Goal: Task Accomplishment & Management: Complete application form

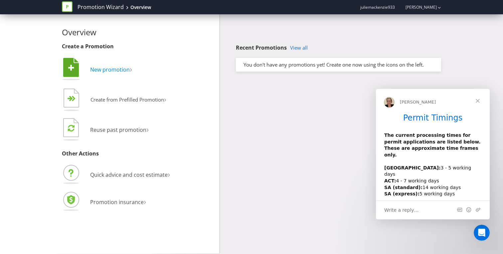
click at [121, 69] on span "New promotion" at bounding box center [110, 69] width 40 height 7
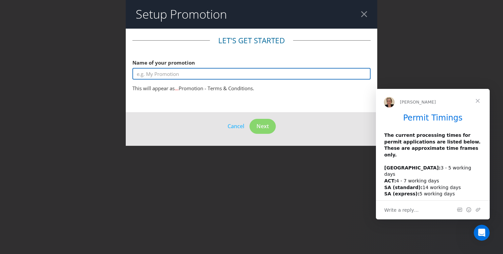
click at [167, 74] on input "text" at bounding box center [251, 74] width 238 height 12
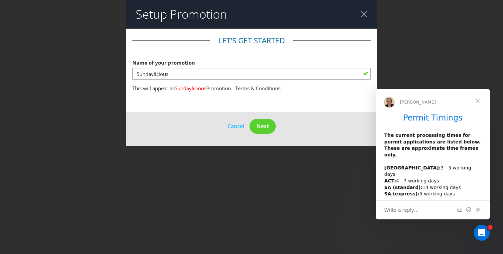
click at [276, 81] on fieldset "Let's get started Name of your promotion Sundaylicious This will appear as Sund…" at bounding box center [251, 65] width 238 height 60
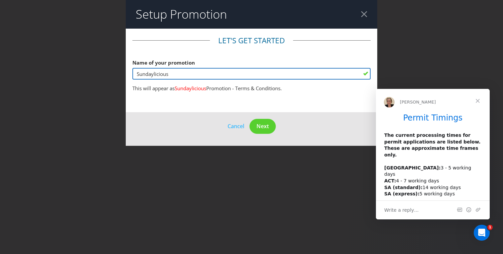
click at [190, 73] on input "Sundaylicious" at bounding box center [251, 74] width 238 height 12
type input "S"
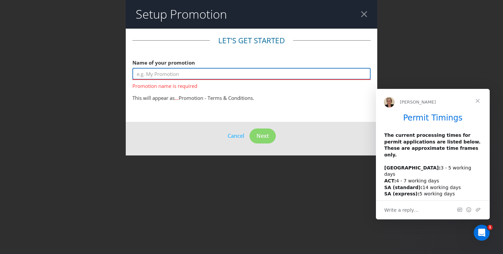
paste input "Sundaylicious Free Ticket with Purchase Offer"
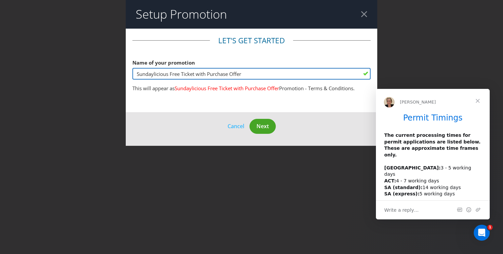
type input "Sundaylicious Free Ticket with Purchase Offer"
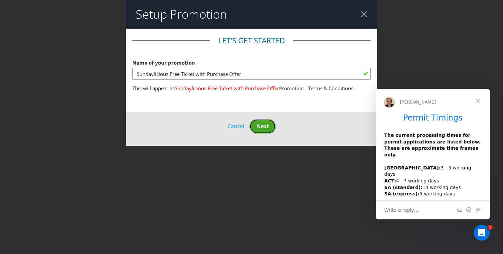
click at [263, 124] on span "Next" at bounding box center [263, 125] width 12 height 7
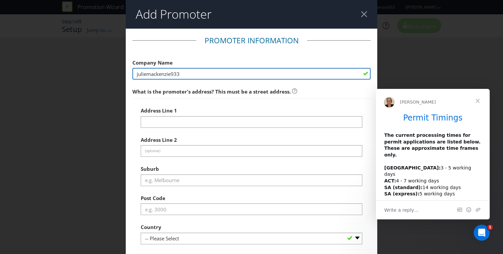
drag, startPoint x: 202, startPoint y: 74, endPoint x: 124, endPoint y: 73, distance: 77.9
click at [124, 73] on div "Add Promoter Promoter Information Company Name juliemackenzie933 What is the pr…" at bounding box center [251, 127] width 503 height 254
type input "[DATE] DRINKS PTY LTD"
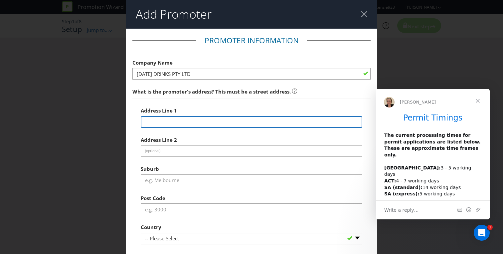
type input "[STREET_ADDRESS]"
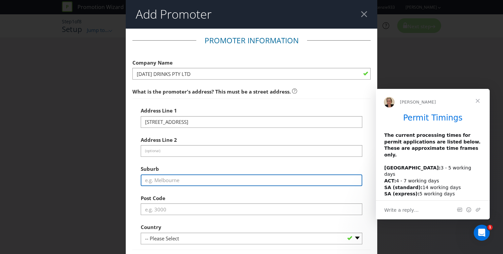
type input "[GEOGRAPHIC_DATA]"
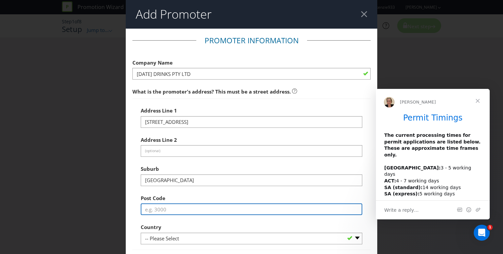
type input "3015"
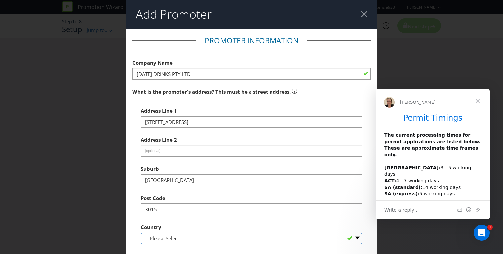
select select "AU"
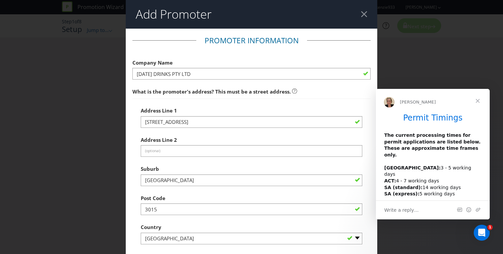
select select "VIC"
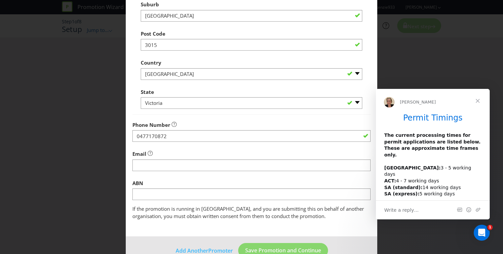
scroll to position [171, 0]
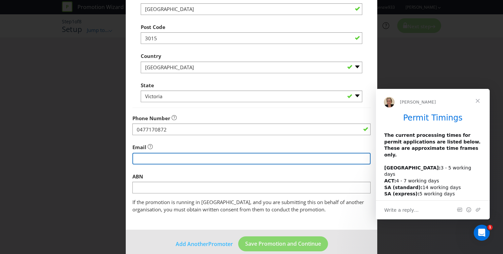
click at [181, 160] on input "string" at bounding box center [251, 159] width 238 height 12
type input "[EMAIL_ADDRESS][DOMAIN_NAME]"
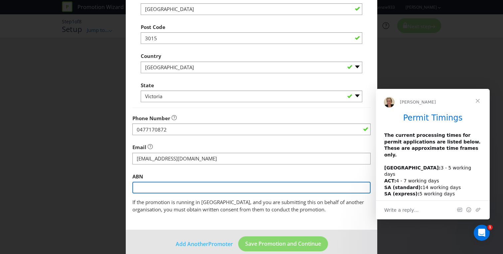
click at [186, 189] on input "text" at bounding box center [251, 188] width 238 height 12
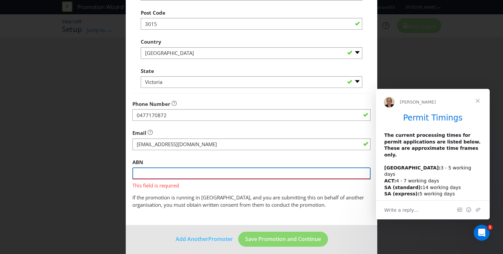
scroll to position [190, 0]
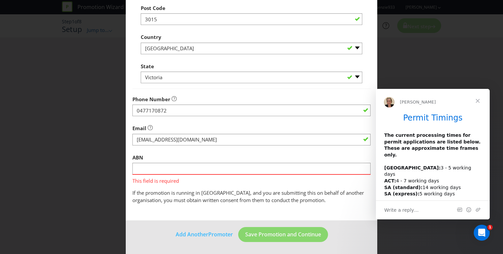
click at [478, 103] on span "Close" at bounding box center [478, 101] width 24 height 24
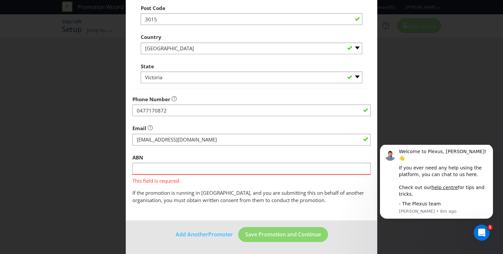
scroll to position [0, 0]
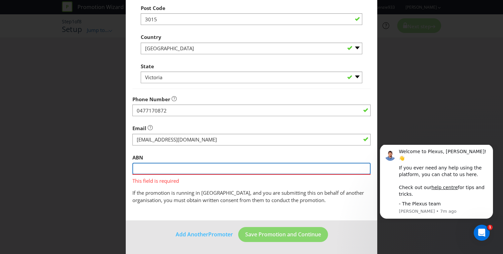
click at [200, 171] on input "text" at bounding box center [251, 169] width 238 height 12
paste input "75 673 762 180"
click at [144, 168] on input "75 673 762 180" at bounding box center [251, 169] width 238 height 12
click at [154, 169] on input "75 673 762 180" at bounding box center [251, 169] width 238 height 12
click at [163, 168] on input "75 673762 180" at bounding box center [251, 169] width 238 height 12
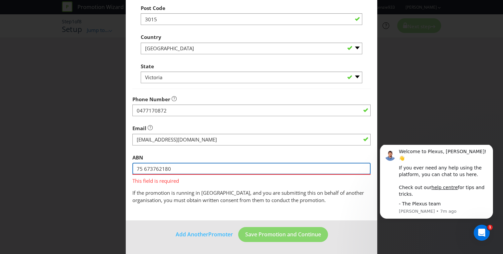
click at [210, 171] on input "75 673762180" at bounding box center [251, 169] width 238 height 12
type input "75 673762180"
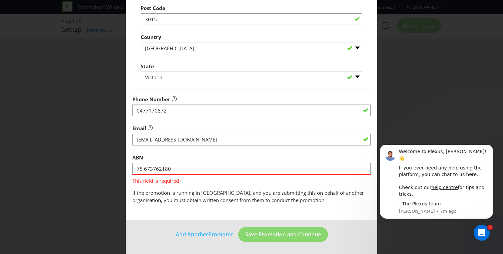
click at [220, 186] on fieldset "Promoter Information Company Name [DATE] DRINKS PTY LTD What is the promoter's …" at bounding box center [251, 24] width 238 height 359
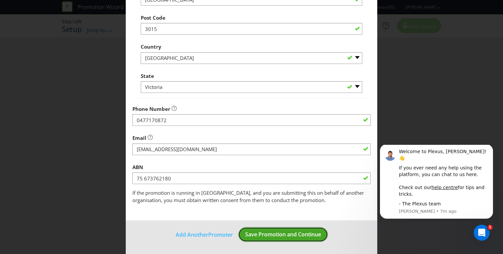
click at [270, 234] on span "Save Promotion and Continue" at bounding box center [283, 234] width 76 height 7
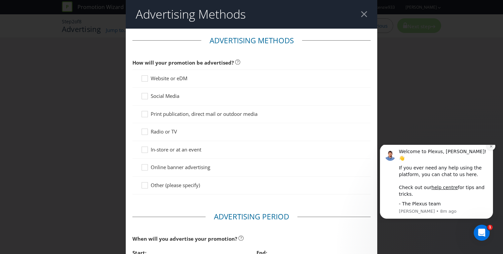
click at [492, 150] on button "Dismiss notification" at bounding box center [491, 146] width 9 height 9
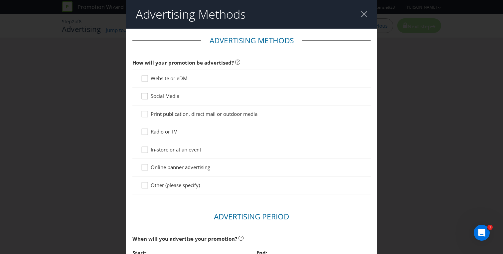
click at [146, 95] on icon at bounding box center [146, 98] width 10 height 10
click at [0, 0] on input "Social Media" at bounding box center [0, 0] width 0 height 0
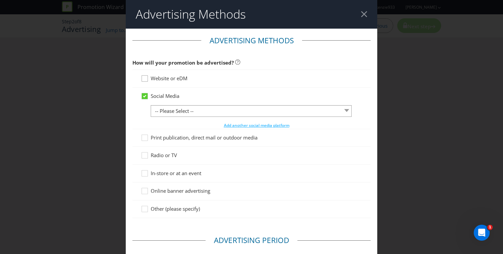
click at [148, 80] on icon at bounding box center [146, 80] width 10 height 10
click at [0, 0] on input "Website or eDM" at bounding box center [0, 0] width 0 height 0
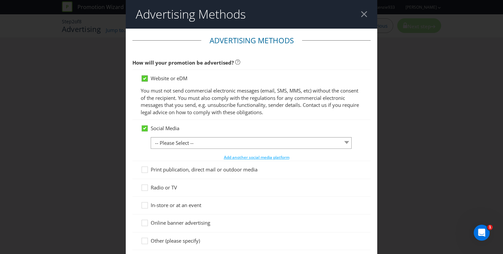
click at [146, 79] on icon at bounding box center [145, 79] width 6 height 6
click at [0, 0] on input "Website or eDM" at bounding box center [0, 0] width 0 height 0
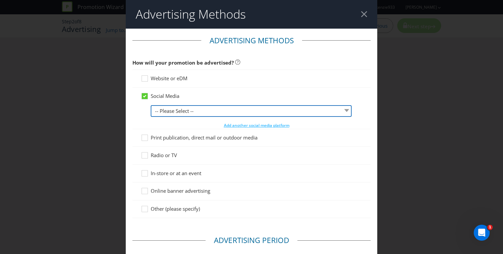
click at [345, 112] on select "-- Please Select -- Facebook X Instagram Snapchat LinkedIn Pinterest Tumblr You…" at bounding box center [251, 111] width 201 height 12
select select "INSTAGRAM"
click at [151, 105] on select "-- Please Select -- Facebook X Instagram Snapchat LinkedIn Pinterest Tumblr You…" at bounding box center [251, 111] width 201 height 12
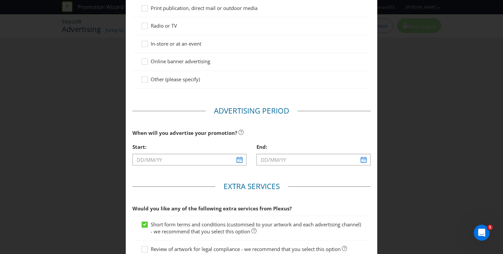
scroll to position [132, 0]
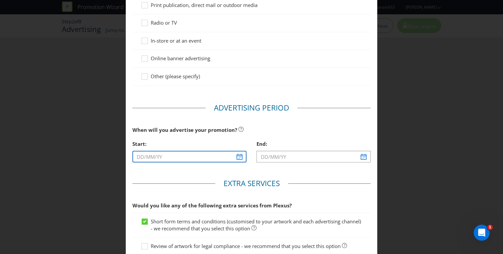
click at [240, 156] on input "text" at bounding box center [189, 157] width 114 height 12
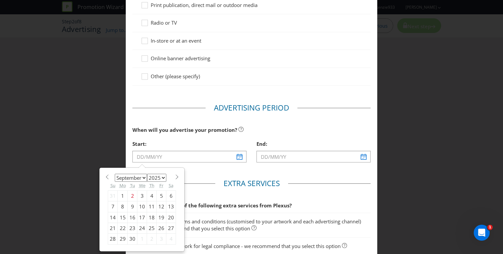
click at [176, 176] on span at bounding box center [176, 176] width 5 height 5
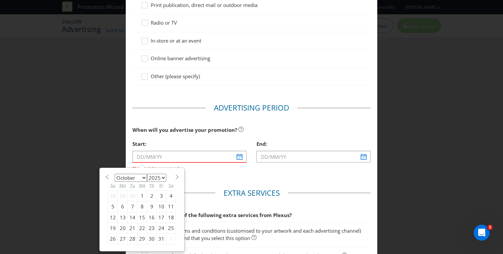
click at [175, 176] on span at bounding box center [176, 176] width 5 height 5
select select "10"
click at [123, 206] on div "3" at bounding box center [123, 206] width 10 height 11
type input "[DATE]"
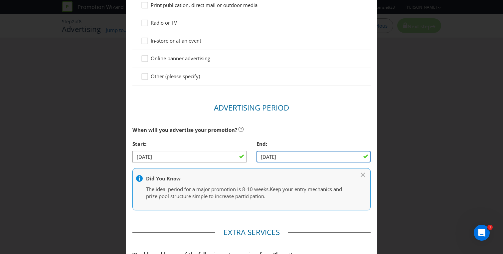
click at [306, 156] on input "[DATE]" at bounding box center [314, 157] width 114 height 12
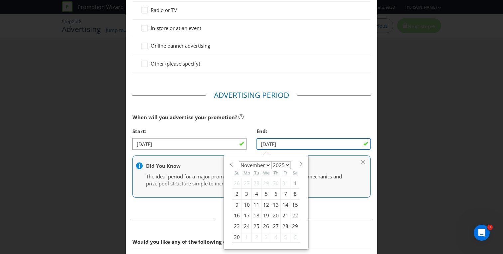
scroll to position [146, 0]
click at [236, 236] on div "30" at bounding box center [237, 236] width 10 height 11
type input "[DATE]"
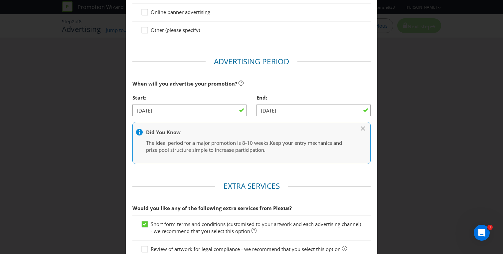
scroll to position [181, 0]
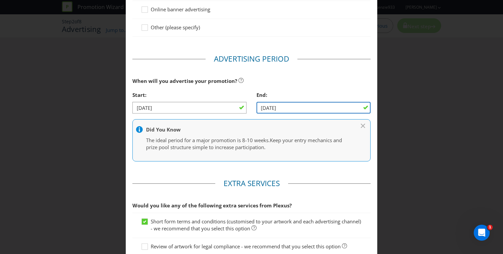
click at [342, 109] on input "[DATE]" at bounding box center [314, 108] width 114 height 12
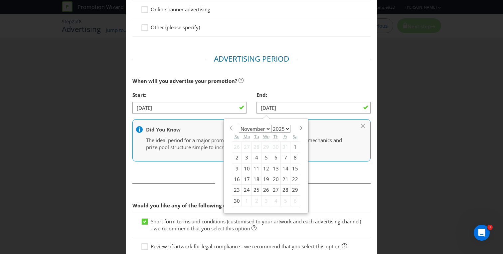
click at [299, 129] on span at bounding box center [300, 127] width 5 height 5
select select "11"
click at [278, 157] on div "11" at bounding box center [276, 157] width 10 height 11
type input "[DATE]"
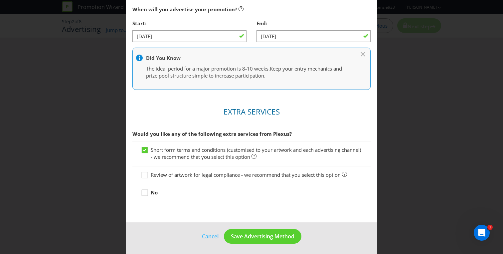
scroll to position [255, 0]
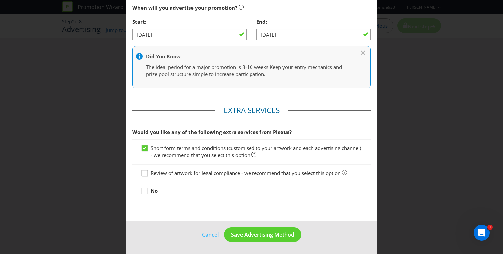
click at [148, 173] on icon at bounding box center [146, 175] width 10 height 10
click at [0, 0] on input "Review of artwork for legal compliance - we recommend that you select this opti…" at bounding box center [0, 0] width 0 height 0
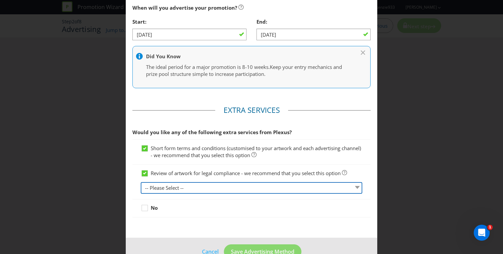
click at [199, 185] on select "-- Please Select -- 1 piece 2-4 pieces (provided at same time) 5-7 pieces (prov…" at bounding box center [252, 188] width 222 height 12
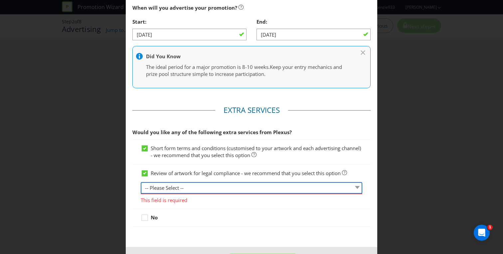
click at [356, 186] on select "-- Please Select -- 1 piece 2-4 pieces (provided at same time) 5-7 pieces (prov…" at bounding box center [252, 188] width 222 height 12
select select "MARKETING_REVIEW_1"
click at [141, 182] on select "-- Please Select -- 1 piece 2-4 pieces (provided at same time) 5-7 pieces (prov…" at bounding box center [252, 188] width 222 height 12
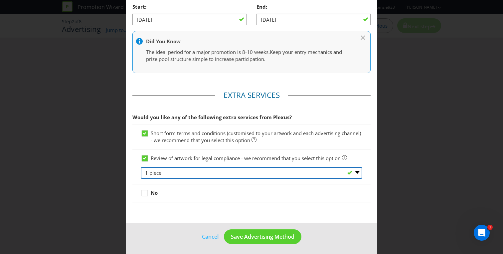
scroll to position [272, 0]
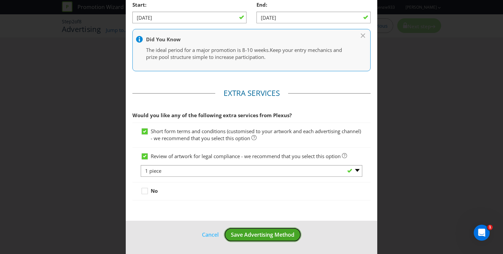
click at [260, 233] on span "Save Advertising Method" at bounding box center [263, 234] width 64 height 7
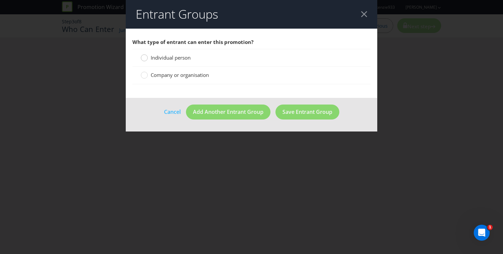
click at [145, 59] on circle at bounding box center [144, 58] width 7 height 7
click at [0, 0] on input "Individual person" at bounding box center [0, 0] width 0 height 0
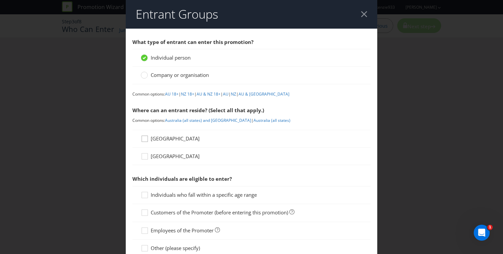
click at [146, 138] on icon at bounding box center [146, 140] width 10 height 10
click at [0, 0] on input "[GEOGRAPHIC_DATA]" at bounding box center [0, 0] width 0 height 0
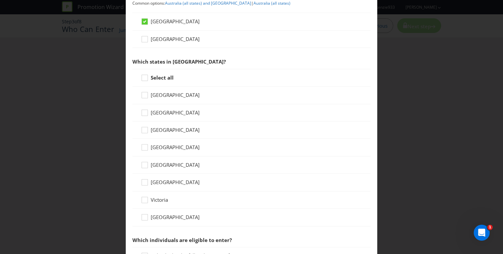
scroll to position [119, 0]
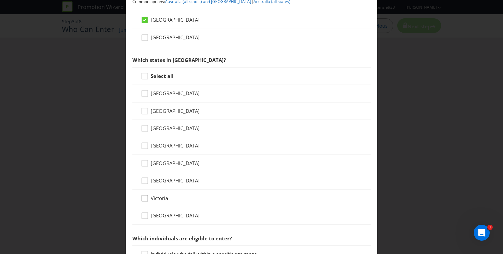
click at [146, 197] on div at bounding box center [144, 195] width 3 height 3
click at [0, 0] on input "Victoria" at bounding box center [0, 0] width 0 height 0
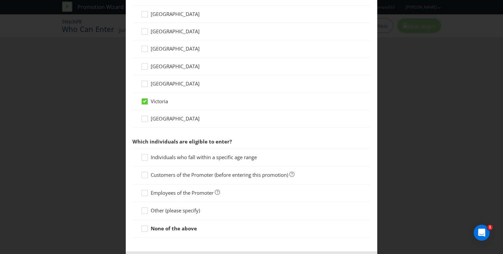
scroll to position [224, 0]
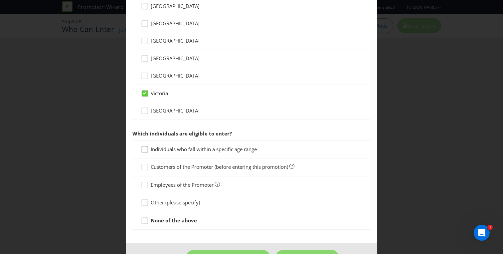
click at [144, 149] on icon at bounding box center [146, 151] width 10 height 10
click at [0, 0] on input "Individuals who fall within a specific age range" at bounding box center [0, 0] width 0 height 0
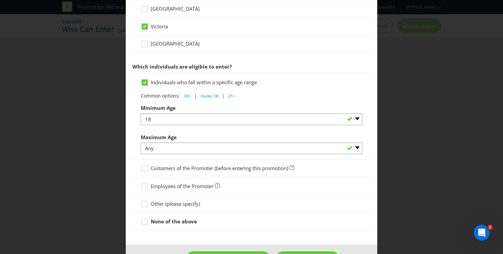
scroll to position [315, 0]
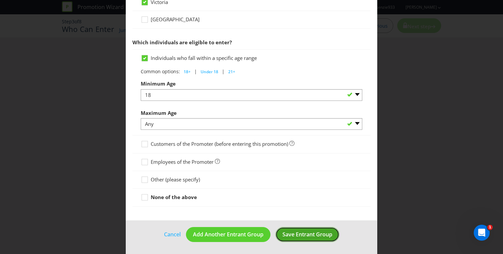
click at [305, 234] on span "Save Entrant Group" at bounding box center [308, 234] width 50 height 7
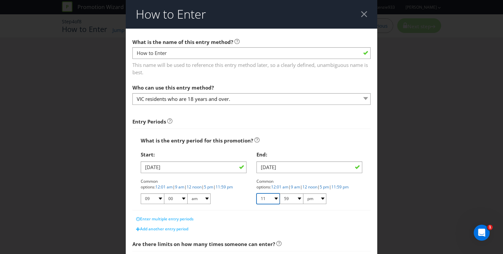
click at [277, 198] on select "01 02 03 04 05 06 07 08 09 10 11 12" at bounding box center [268, 198] width 23 height 11
click at [257, 193] on select "01 02 03 04 05 06 07 08 09 10 11 12" at bounding box center [268, 198] width 23 height 11
click at [276, 197] on select "01 02 03 04 05 06 07 08 09 10 11 12" at bounding box center [268, 198] width 23 height 11
select select "11"
click at [257, 193] on select "01 02 03 04 05 06 07 08 09 10 11 12" at bounding box center [268, 198] width 23 height 11
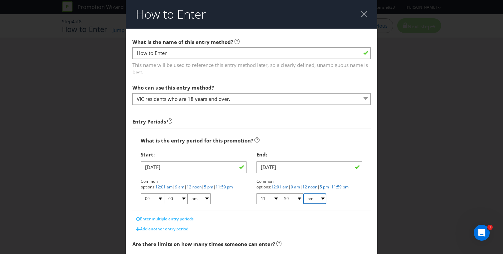
click at [323, 197] on select "am pm" at bounding box center [314, 198] width 23 height 11
select select "am"
click at [303, 193] on select "am pm" at bounding box center [314, 198] width 23 height 11
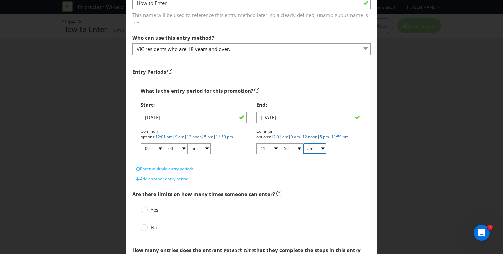
scroll to position [63, 0]
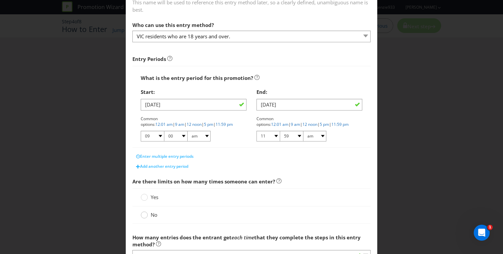
click at [147, 215] on icon at bounding box center [144, 214] width 7 height 7
click at [0, 0] on input "No" at bounding box center [0, 0] width 0 height 0
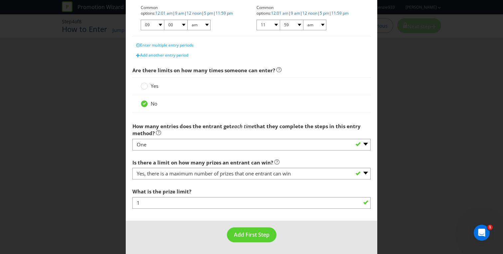
scroll to position [174, 0]
click at [257, 234] on span "Add First Step" at bounding box center [252, 234] width 36 height 7
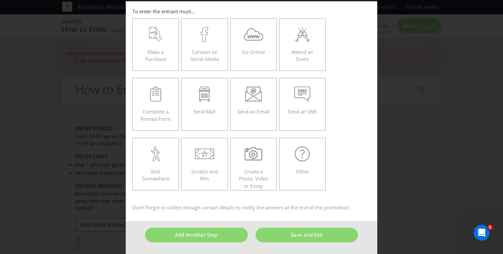
scroll to position [27, 0]
click at [155, 40] on icon at bounding box center [155, 34] width 13 height 15
click at [0, 0] on input "Make a Purchase" at bounding box center [0, 0] width 0 height 0
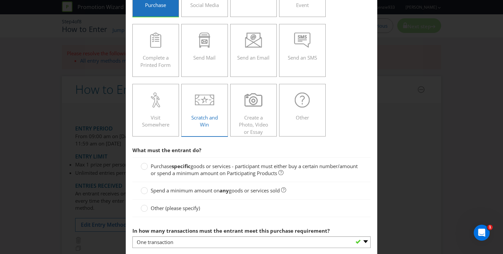
scroll to position [86, 0]
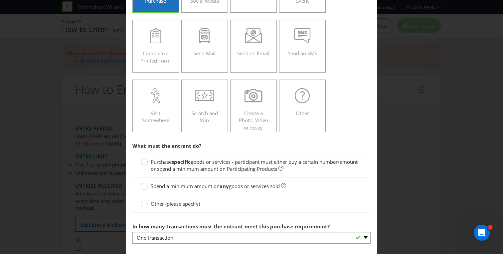
click at [145, 162] on circle at bounding box center [144, 162] width 7 height 7
click at [0, 0] on input "Purchase specific goods or services - participant must either buy a certain num…" at bounding box center [0, 0] width 0 height 0
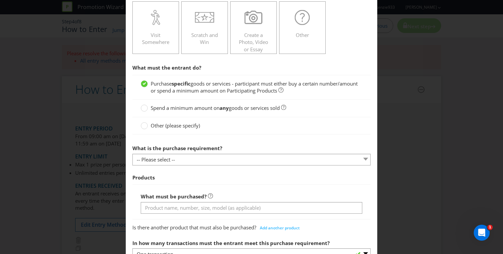
scroll to position [164, 0]
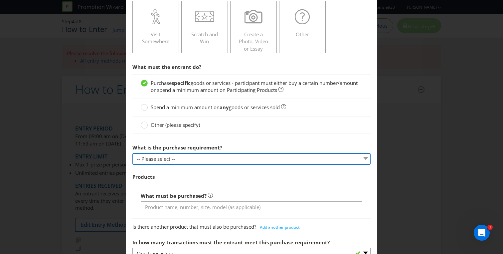
click at [264, 158] on select "-- Please select -- Buy a certain number of these products or services Spend a …" at bounding box center [251, 159] width 238 height 12
select select "MINIMUM_QUANTITY"
click at [132, 153] on select "-- Please select -- Buy a certain number of these products or services Spend a …" at bounding box center [251, 159] width 238 height 12
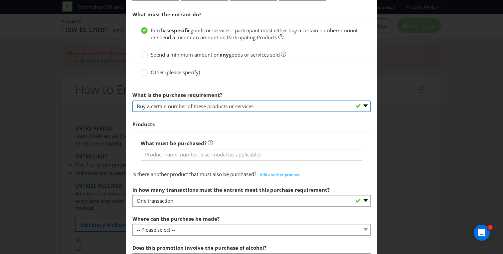
scroll to position [222, 0]
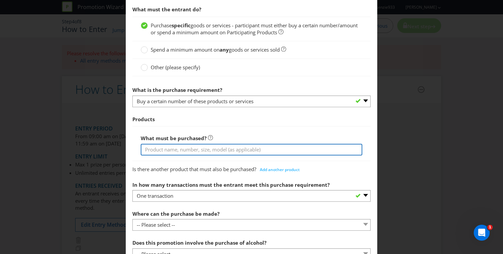
click at [224, 150] on input "text" at bounding box center [252, 150] width 222 height 12
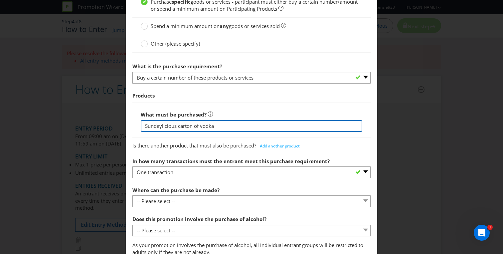
scroll to position [249, 0]
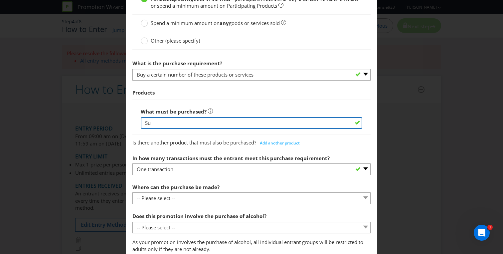
type input "S"
paste input "A carton of Sundaylicious Vodka Cans (any flavour)"
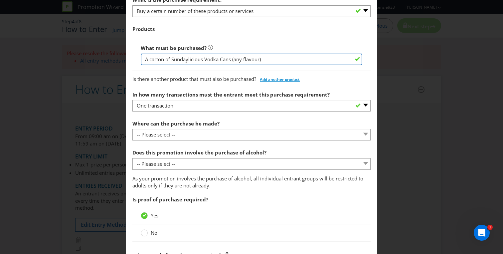
scroll to position [314, 0]
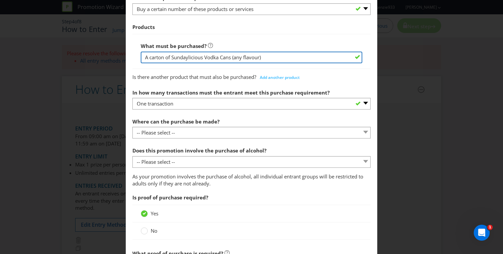
type input "A carton of Sundaylicious Vodka Cans (any flavour)"
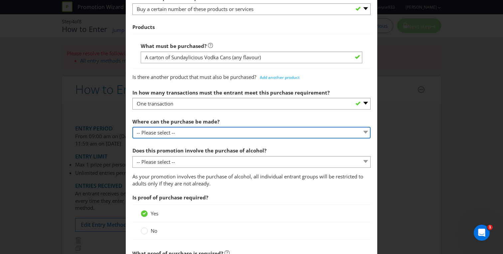
click at [359, 133] on select "-- Please select -- Any stores displaying promotional material (including onlin…" at bounding box center [251, 133] width 238 height 12
select select "OTHER"
click at [132, 127] on select "-- Please select -- Any stores displaying promotional material (including onlin…" at bounding box center [251, 133] width 238 height 12
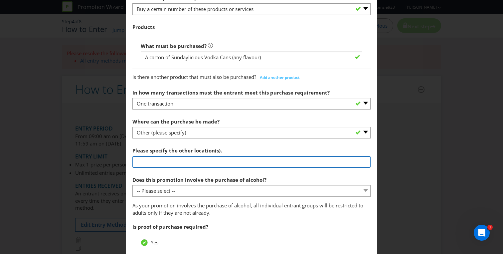
click at [218, 162] on input "text" at bounding box center [251, 162] width 238 height 12
type input "[PERSON_NAME] selected stores in [GEOGRAPHIC_DATA]"
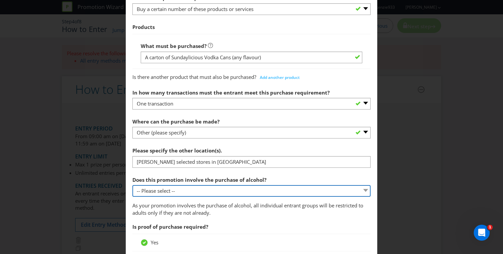
click at [288, 191] on select "-- Please select -- Yes, for on-premises consumption Yes, for off-premises cons…" at bounding box center [251, 191] width 238 height 12
select select "YES_OFF_PREMISES"
click at [132, 185] on select "-- Please select -- Yes, for on-premises consumption Yes, for off-premises cons…" at bounding box center [251, 191] width 238 height 12
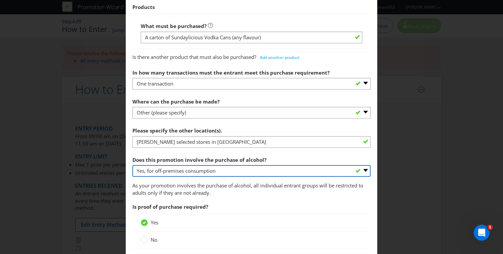
scroll to position [328, 0]
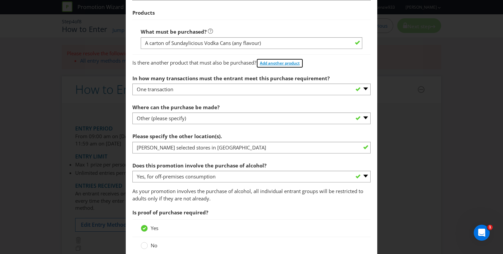
click at [280, 64] on span "Add another product" at bounding box center [280, 63] width 40 height 6
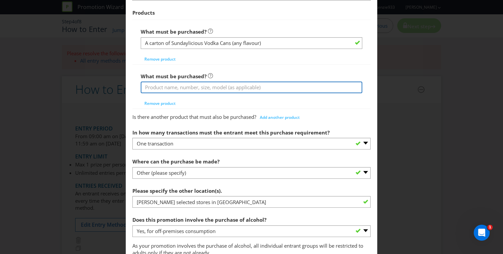
click at [235, 85] on input "text" at bounding box center [252, 88] width 222 height 12
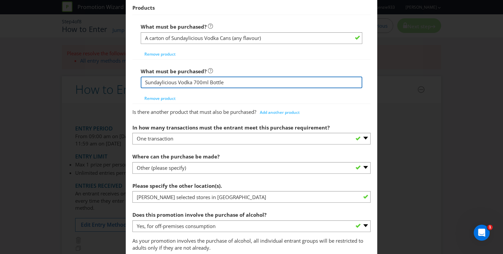
scroll to position [329, 0]
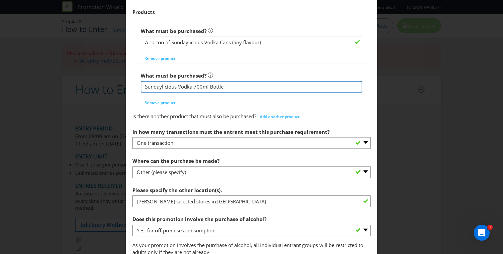
type input "Sundaylicious Vodka 700ml Bottle"
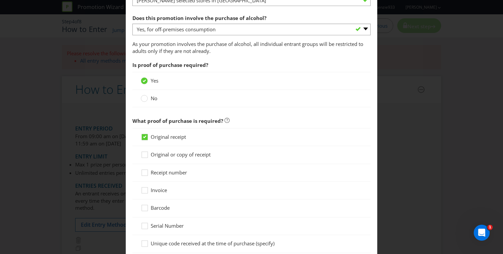
scroll to position [684, 0]
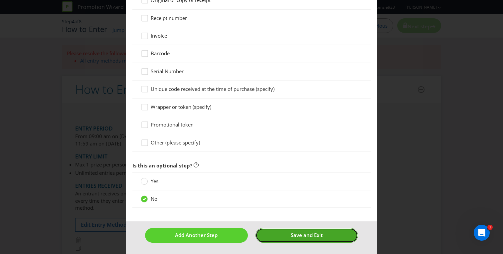
click at [293, 235] on span "Save and Exit" at bounding box center [307, 235] width 32 height 7
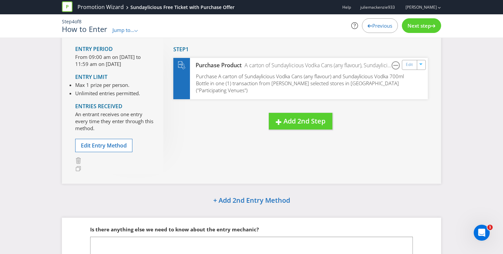
scroll to position [41, 0]
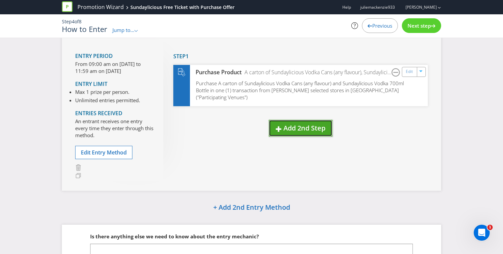
click at [300, 128] on span "Add 2nd Step" at bounding box center [305, 127] width 42 height 9
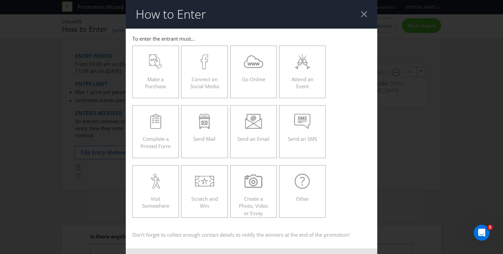
click at [365, 16] on div at bounding box center [364, 14] width 6 height 6
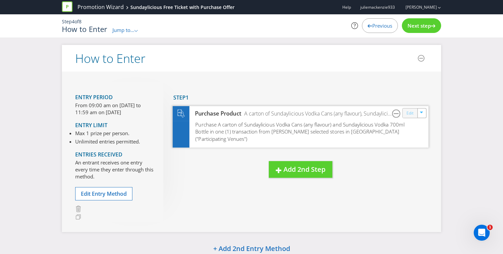
click at [408, 114] on link "Edit" at bounding box center [410, 113] width 7 height 8
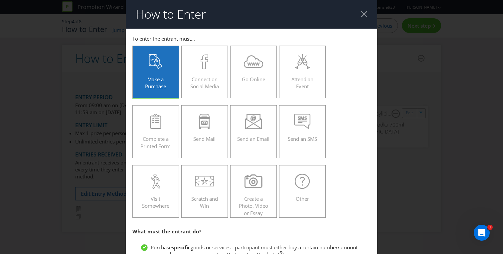
click at [363, 16] on div at bounding box center [364, 14] width 6 height 6
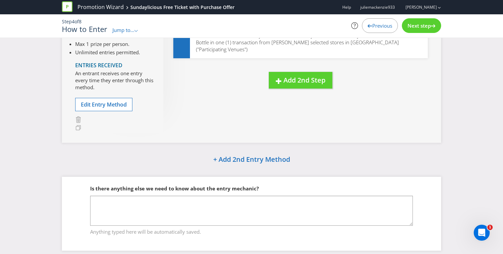
scroll to position [94, 0]
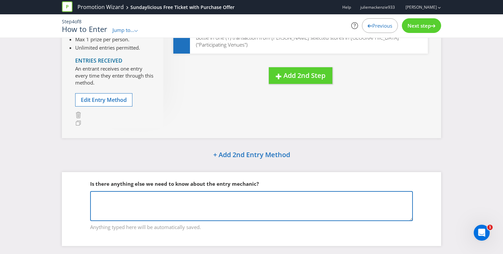
click at [158, 199] on textarea at bounding box center [251, 206] width 323 height 30
paste textarea "Key Details & FAQs One free ticket per receipt. Purchases must be from [PERSON_…"
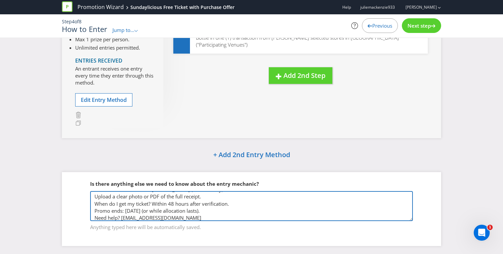
scroll to position [25, 0]
click at [131, 208] on textarea "Key Details & FAQs One free ticket per receipt. Purchases must be from [PERSON_…" at bounding box center [251, 206] width 323 height 30
click at [157, 208] on textarea "Key Details & FAQs One free ticket per receipt. Purchases must be from [PERSON_…" at bounding box center [251, 206] width 323 height 30
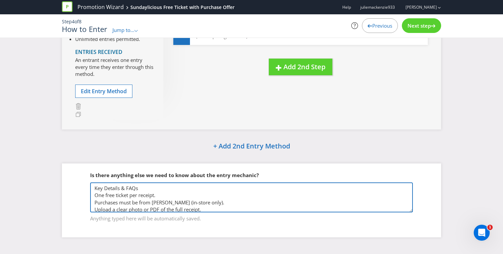
scroll to position [103, 0]
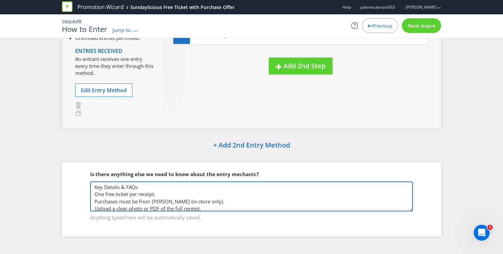
click at [142, 188] on textarea "Key Details & FAQs One free ticket per receipt. Purchases must be from [PERSON_…" at bounding box center [251, 196] width 323 height 30
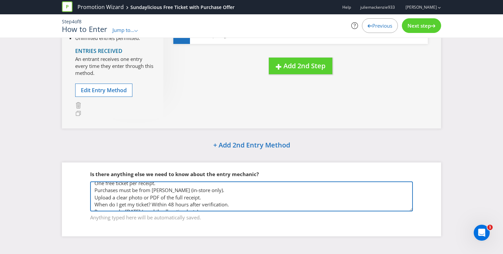
scroll to position [21, 0]
click at [186, 188] on textarea "Key Details & FAQs One free ticket per receipt. Purchases must be from [PERSON_…" at bounding box center [251, 196] width 323 height 30
click at [207, 195] on textarea "Key Details & FAQs One free ticket per receipt. Purchases must be from [PERSON_…" at bounding box center [251, 196] width 323 height 30
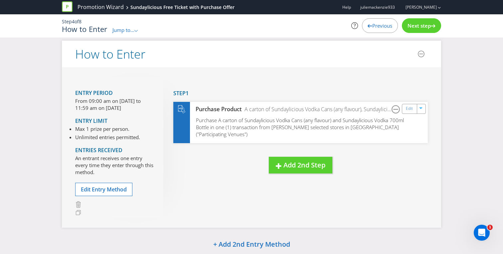
scroll to position [0, 0]
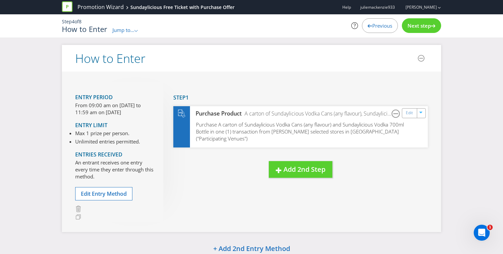
type textarea "Key Details & FAQs One free ticket per receipt. Purchases must be from [PERSON_…"
click at [423, 30] on div "Next step" at bounding box center [421, 25] width 39 height 15
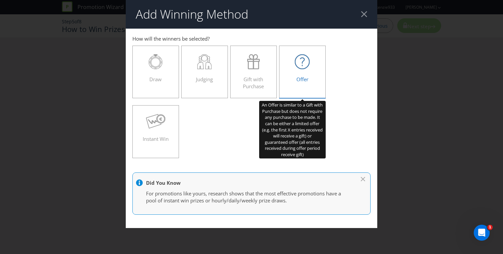
click at [301, 73] on div "Offer" at bounding box center [302, 69] width 33 height 30
click at [0, 0] on input "Offer" at bounding box center [0, 0] width 0 height 0
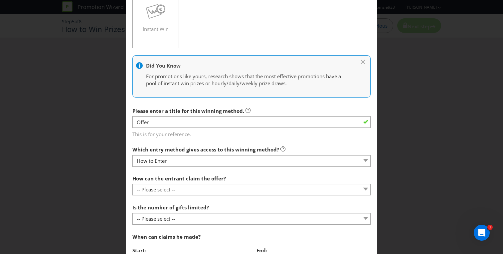
scroll to position [113, 0]
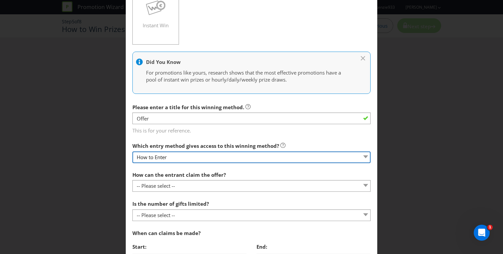
click at [205, 159] on select "How to Enter" at bounding box center [251, 157] width 238 height 12
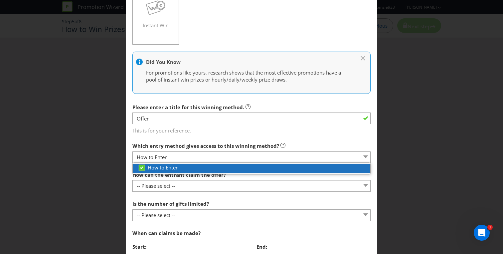
click at [198, 165] on div "How to Enter" at bounding box center [254, 167] width 233 height 7
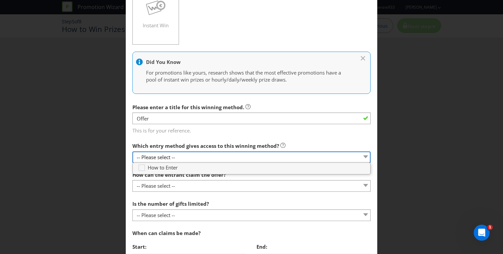
click at [195, 159] on select "-- Please select --" at bounding box center [251, 157] width 238 height 12
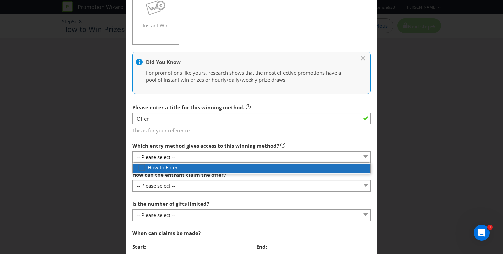
click at [142, 167] on icon at bounding box center [143, 169] width 10 height 10
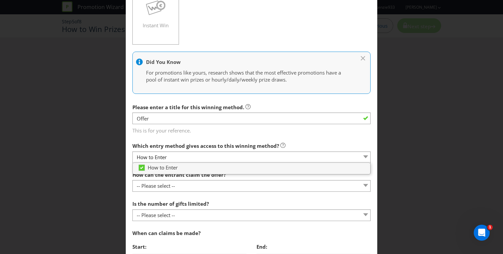
click at [299, 130] on span "This is for your reference." at bounding box center [251, 129] width 238 height 10
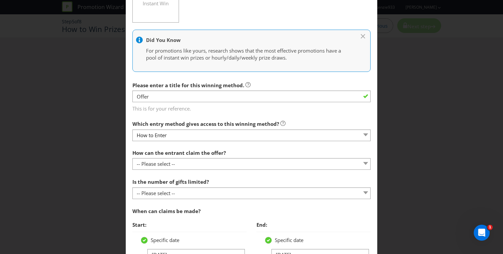
scroll to position [136, 0]
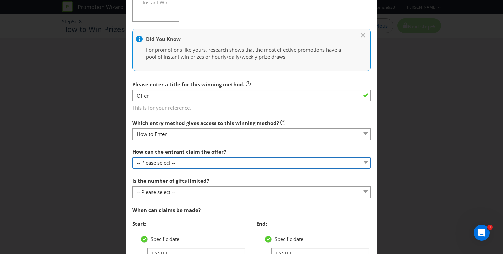
click at [310, 161] on select "-- Please select -- Already covered by entry mechanic Automatically sent to cla…" at bounding box center [251, 163] width 238 height 12
select select "OTHER"
click at [132, 157] on select "-- Please select -- Already covered by entry mechanic Automatically sent to cla…" at bounding box center [251, 163] width 238 height 12
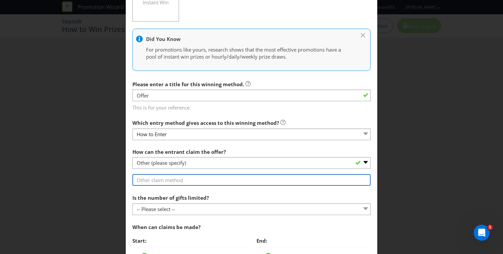
click at [188, 182] on input "text" at bounding box center [251, 180] width 238 height 12
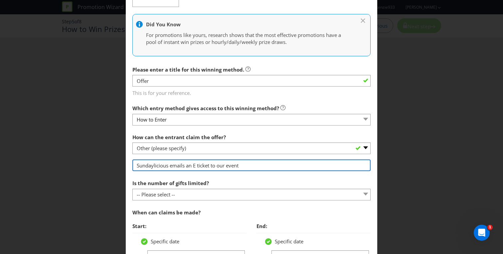
scroll to position [152, 0]
type input "Sundaylicious emails an E ticket to our event"
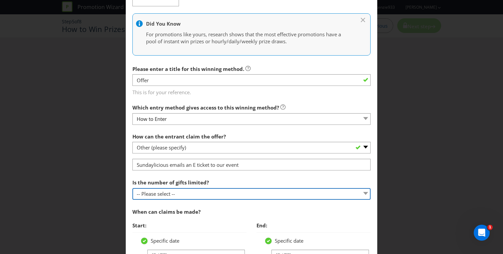
click at [225, 196] on select "-- Please select -- Unlimited gifts available during promotional period Number …" at bounding box center [251, 194] width 238 height 12
select select "UNLIMITED"
click at [132, 188] on select "-- Please select -- Unlimited gifts available during promotional period Number …" at bounding box center [251, 194] width 238 height 12
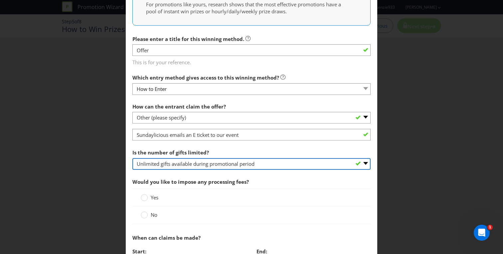
scroll to position [183, 0]
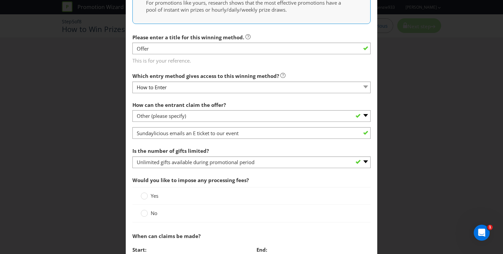
click at [148, 213] on label "No" at bounding box center [150, 213] width 18 height 7
click at [0, 0] on input "No" at bounding box center [0, 0] width 0 height 0
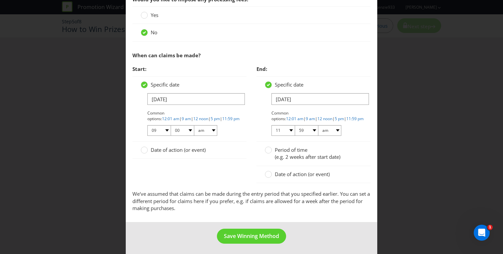
scroll to position [366, 0]
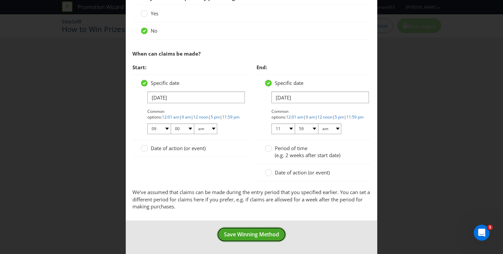
click at [254, 234] on span "Save Winning Method" at bounding box center [251, 234] width 55 height 7
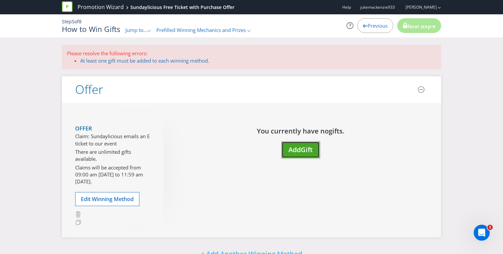
click at [300, 150] on span "Add" at bounding box center [295, 149] width 12 height 9
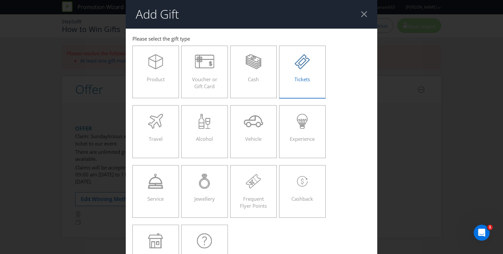
click at [304, 76] on span "Tickets" at bounding box center [302, 79] width 16 height 7
click at [0, 0] on input "Tickets" at bounding box center [0, 0] width 0 height 0
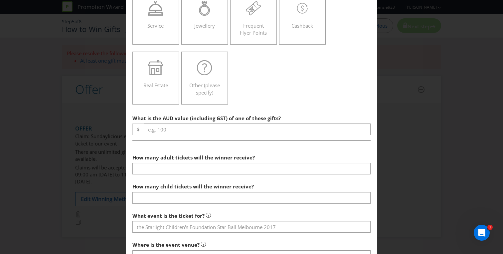
scroll to position [173, 0]
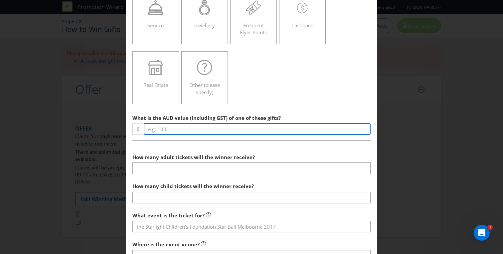
click at [190, 131] on input "number" at bounding box center [257, 129] width 227 height 12
type input "35.00"
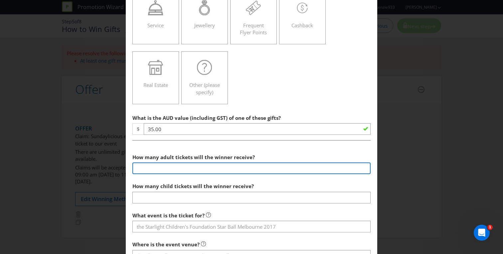
click at [195, 166] on input "number" at bounding box center [251, 168] width 238 height 12
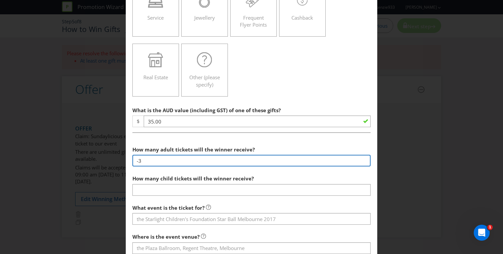
scroll to position [186, 0]
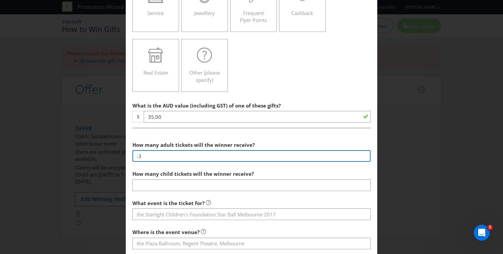
type input "-3"
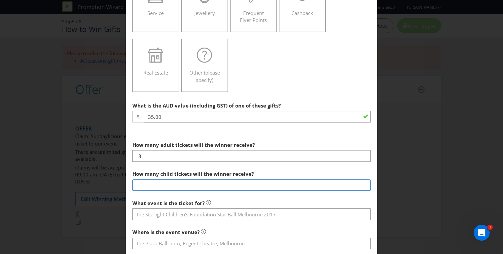
click at [203, 187] on div "How many child tickets will the winner receive?" at bounding box center [251, 179] width 238 height 24
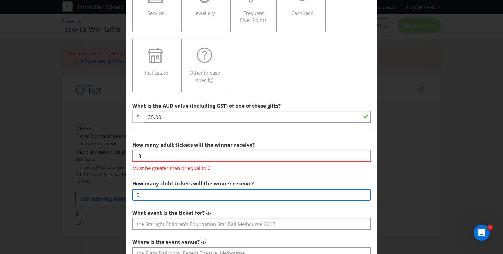
type input "0"
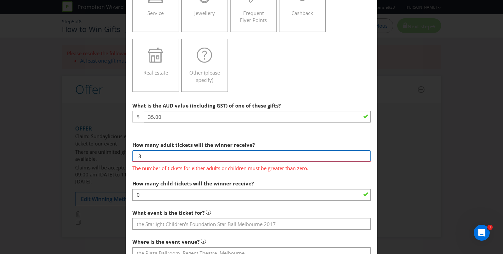
click at [151, 157] on input "-3" at bounding box center [251, 156] width 238 height 12
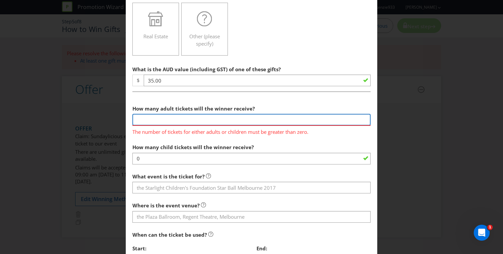
scroll to position [229, 0]
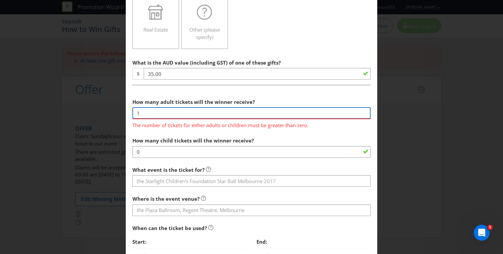
type input "1"
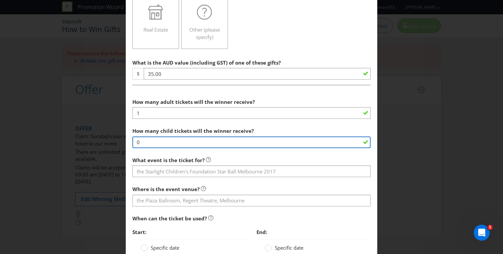
click at [167, 152] on section "How many adult tickets will the winner receive? 1 How many child tickets will t…" at bounding box center [251, 215] width 238 height 241
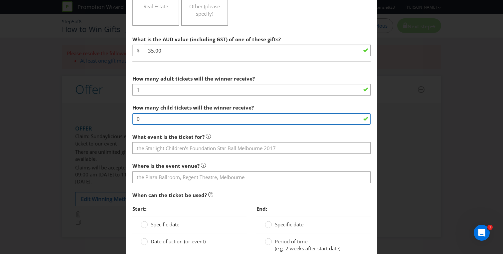
scroll to position [255, 0]
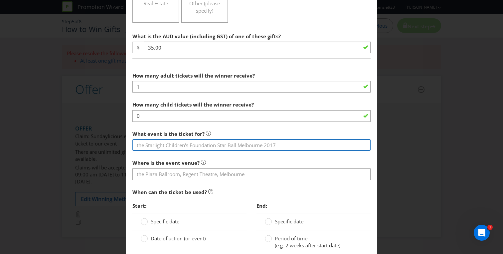
click at [200, 144] on input "text" at bounding box center [251, 145] width 238 height 12
type input "Sundaylicious [GEOGRAPHIC_DATA] The Precinct Hotel [DATE]"
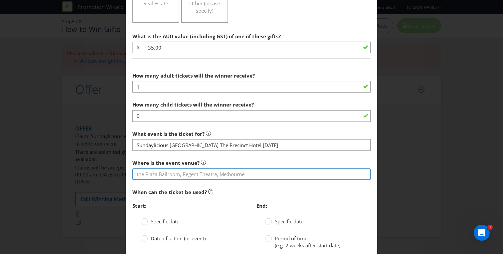
click at [178, 173] on input "text" at bounding box center [251, 174] width 238 height 12
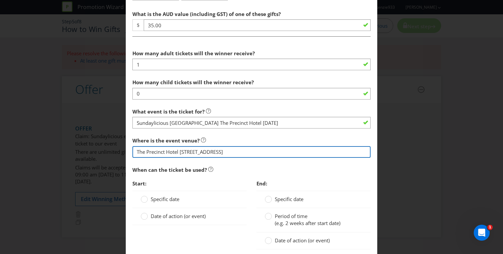
scroll to position [279, 0]
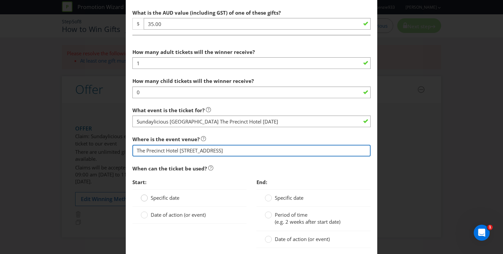
type input "The Precinct Hotel [STREET_ADDRESS]"
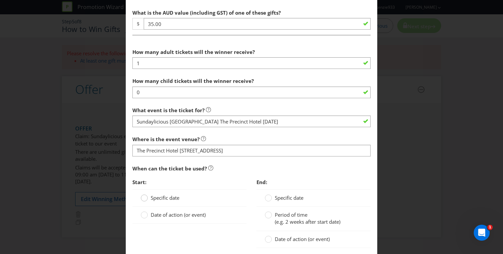
click at [146, 197] on circle at bounding box center [144, 197] width 7 height 7
click at [0, 0] on input "Specific date" at bounding box center [0, 0] width 0 height 0
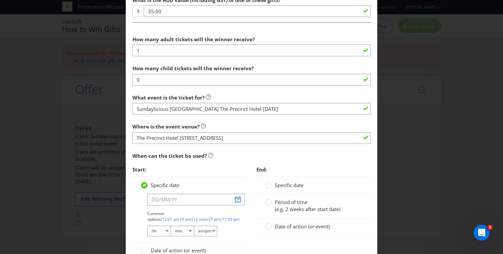
scroll to position [291, 0]
click at [194, 200] on input "text" at bounding box center [195, 199] width 97 height 12
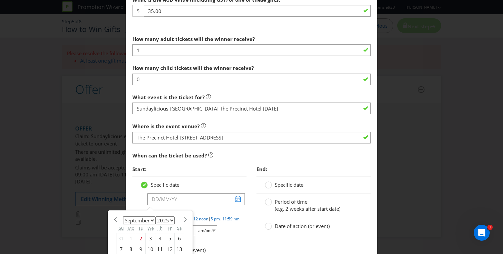
click at [187, 216] on div "January February March April May June July August September October November [D…" at bounding box center [150, 252] width 84 height 83
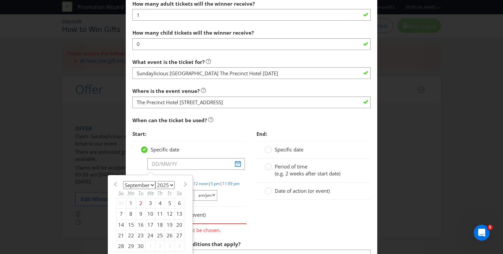
scroll to position [328, 0]
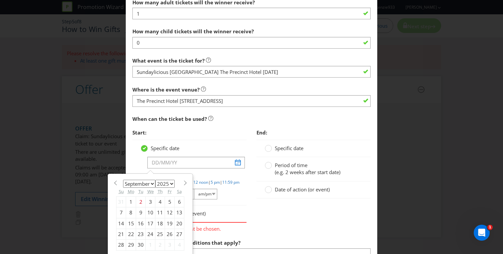
click at [185, 183] on span at bounding box center [185, 182] width 5 height 5
select select "11"
click at [122, 222] on div "14" at bounding box center [121, 223] width 10 height 11
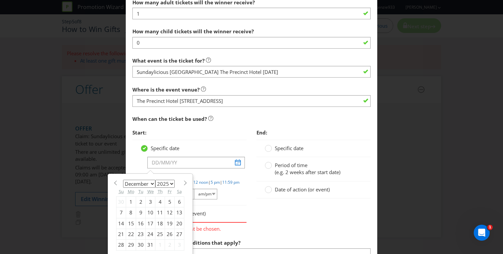
type input "[DATE]"
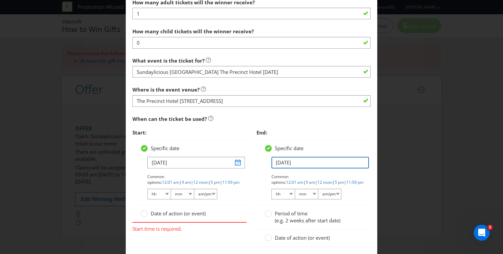
click at [283, 161] on input "[DATE]" at bounding box center [320, 163] width 97 height 12
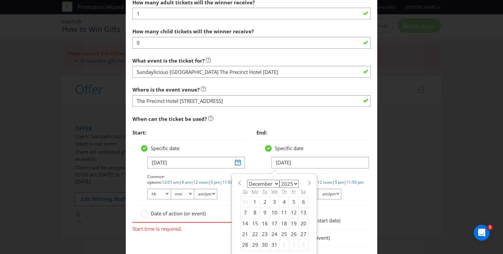
click at [246, 221] on div "14" at bounding box center [246, 223] width 10 height 11
type input "[DATE]"
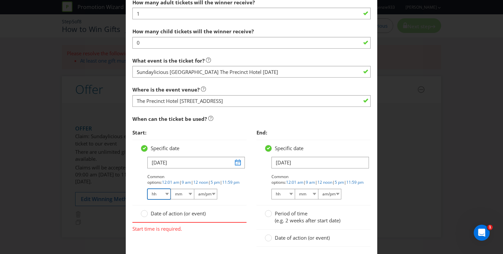
click at [165, 194] on select "hh 01 02 03 04 05 06 07 08 09 10 11 12" at bounding box center [158, 194] width 23 height 11
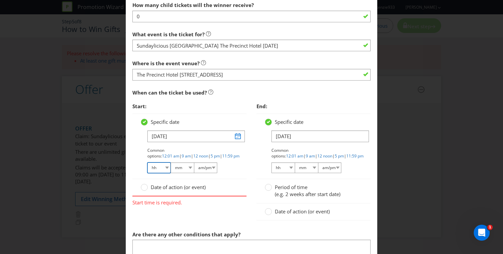
scroll to position [357, 0]
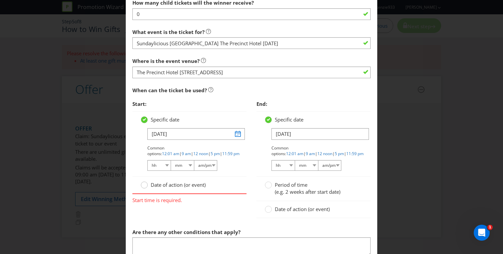
click at [144, 186] on circle at bounding box center [144, 185] width 7 height 7
click at [0, 0] on input "Date of action (or event)" at bounding box center [0, 0] width 0 height 0
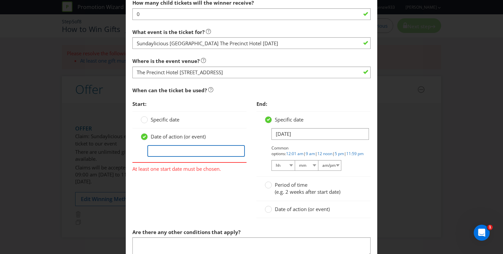
click at [166, 149] on input "text" at bounding box center [195, 151] width 97 height 12
click at [146, 120] on circle at bounding box center [144, 119] width 7 height 7
click at [0, 0] on input "Specific date" at bounding box center [0, 0] width 0 height 0
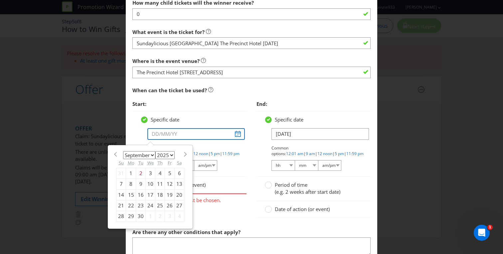
click at [170, 134] on input "text" at bounding box center [195, 134] width 97 height 12
click at [184, 153] on span at bounding box center [185, 154] width 5 height 5
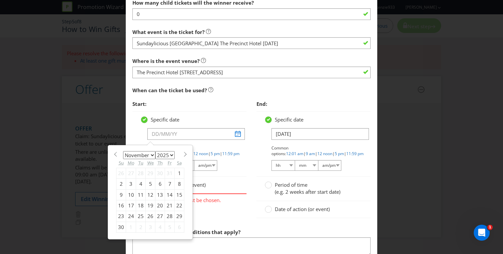
click at [184, 154] on span at bounding box center [185, 154] width 5 height 5
select select "11"
click at [121, 192] on div "14" at bounding box center [121, 194] width 10 height 11
type input "[DATE]"
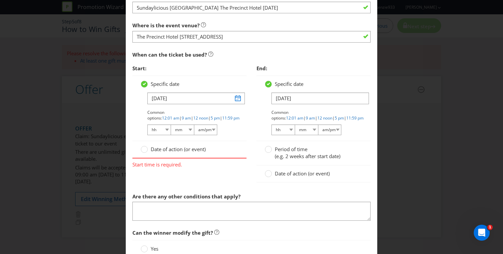
scroll to position [398, 0]
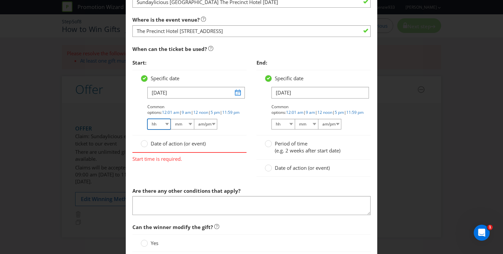
click at [167, 123] on select "hh 01 02 03 04 05 06 07 08 09 10 11 12" at bounding box center [158, 124] width 23 height 11
select select "03"
click at [147, 119] on select "hh 01 02 03 04 05 06 07 08 09 10 11 12" at bounding box center [158, 124] width 23 height 11
click at [190, 124] on select "mm 00 01 05 10 15 20 25 29 30 35 40 45 50 55 59" at bounding box center [182, 124] width 23 height 11
select select "00"
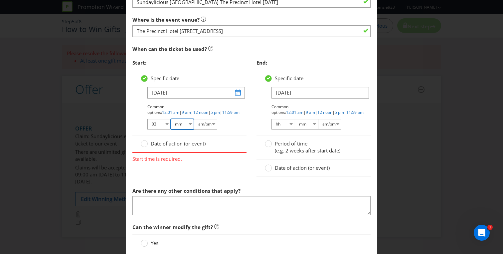
click at [171, 119] on select "mm 00 01 05 10 15 20 25 29 30 35 40 45 50 55 59" at bounding box center [182, 124] width 23 height 11
click at [213, 122] on select "am/pm am pm" at bounding box center [205, 124] width 23 height 11
select select "pm"
click at [194, 119] on select "am/pm am pm" at bounding box center [205, 124] width 23 height 11
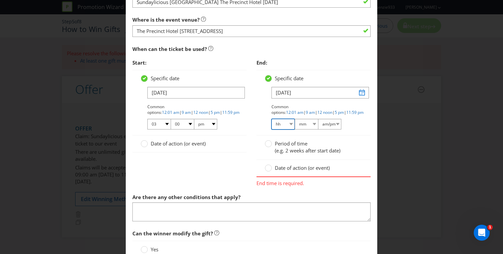
click at [292, 124] on select "hh 01 02 03 04 05 06 07 08 09 10 11 12" at bounding box center [283, 124] width 23 height 11
select select "12"
click at [272, 119] on select "hh 01 02 03 04 05 06 07 08 09 10 11 12" at bounding box center [283, 124] width 23 height 11
click at [312, 123] on select "mm 00 01 05 10 15 20 25 29 30 35 40 45 50 55 59" at bounding box center [306, 124] width 23 height 11
select select "00"
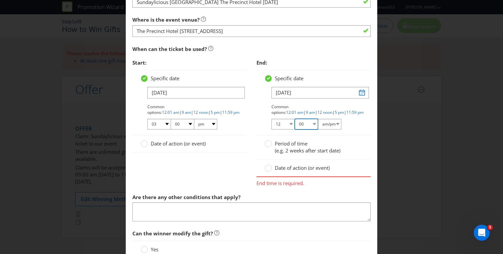
click at [295, 119] on select "mm 00 01 05 10 15 20 25 29 30 35 40 45 50 55 59" at bounding box center [306, 124] width 23 height 11
click at [292, 125] on select "hh 01 02 03 04 05 06 07 08 09 10 11 12" at bounding box center [283, 124] width 23 height 11
select select "11"
click at [272, 119] on select "hh 01 02 03 04 05 06 07 08 09 10 11 12" at bounding box center [283, 124] width 23 height 11
click at [314, 124] on select "mm 00 01 05 10 15 20 25 29 30 35 40 45 50 55 59" at bounding box center [306, 124] width 23 height 11
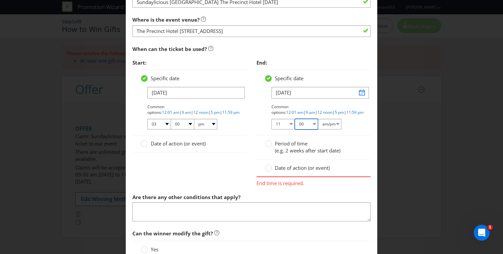
select select "45"
click at [295, 119] on select "mm 00 01 05 10 15 20 25 29 30 35 40 45 50 55 59" at bounding box center [306, 124] width 23 height 11
click at [339, 124] on select "am/pm am pm" at bounding box center [329, 124] width 23 height 11
select select "pm"
click at [318, 119] on select "am/pm am pm" at bounding box center [329, 124] width 23 height 11
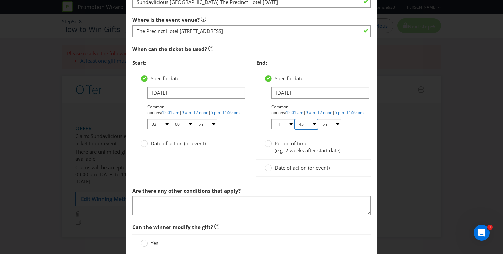
click at [313, 125] on select "00 01 05 10 15 20 25 29 30 35 40 45 50 55 59" at bounding box center [306, 124] width 23 height 11
select select "30"
click at [295, 119] on select "00 01 05 10 15 20 25 29 30 35 40 45 50 55 59" at bounding box center [306, 124] width 23 height 11
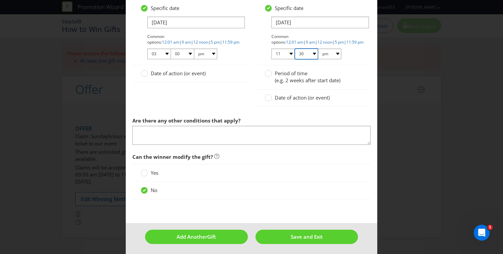
scroll to position [470, 0]
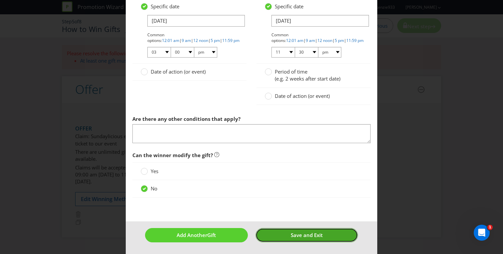
click at [317, 235] on span "Save and Exit" at bounding box center [307, 235] width 32 height 7
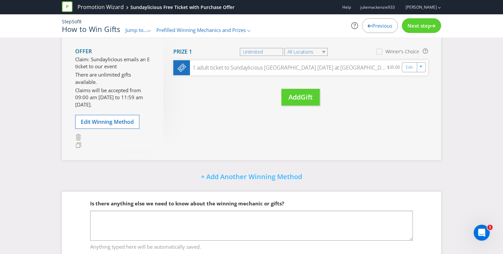
scroll to position [101, 0]
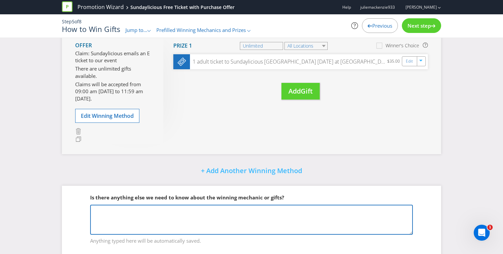
click at [109, 210] on textarea at bounding box center [251, 220] width 323 height 30
paste textarea "All customer uploads from the promo will come directly to our email inbox. We w…"
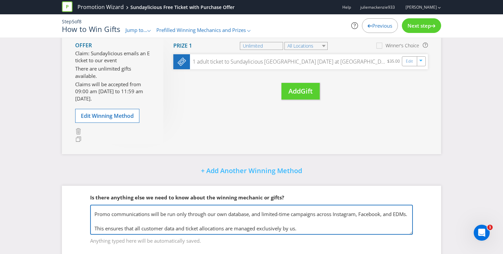
scroll to position [46, 0]
drag, startPoint x: 303, startPoint y: 214, endPoint x: 76, endPoint y: 215, distance: 226.9
click at [76, 215] on fieldset "Is there anything else we need to know about the winning mechanic or gifts? All…" at bounding box center [251, 215] width 353 height 69
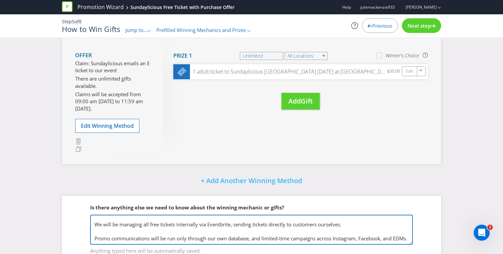
scroll to position [21, 0]
click at [111, 237] on textarea "All customer uploads from the promo will come directly to our email inbox. We w…" at bounding box center [251, 230] width 323 height 30
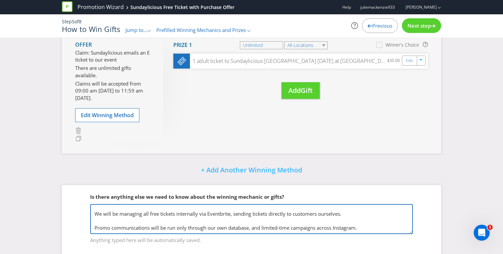
scroll to position [116, 0]
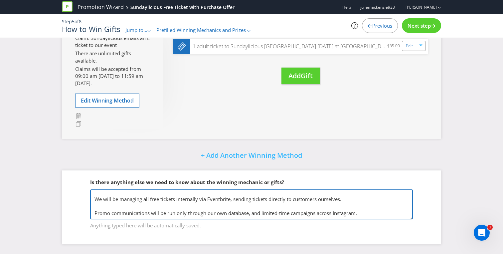
type textarea "All customer uploads from the promo will come directly to our email inbox. We w…"
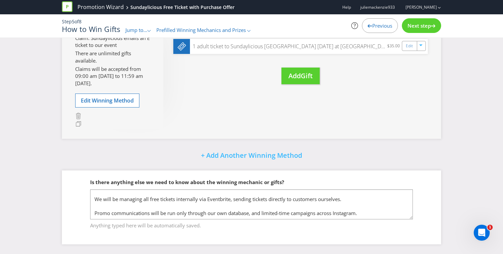
click at [427, 29] on span "Next step" at bounding box center [419, 25] width 23 height 7
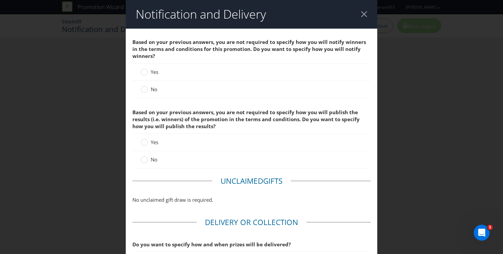
click at [148, 88] on label "No" at bounding box center [150, 89] width 18 height 7
click at [0, 0] on input "No" at bounding box center [0, 0] width 0 height 0
click at [146, 159] on div at bounding box center [144, 157] width 3 height 3
click at [0, 0] on input "No" at bounding box center [0, 0] width 0 height 0
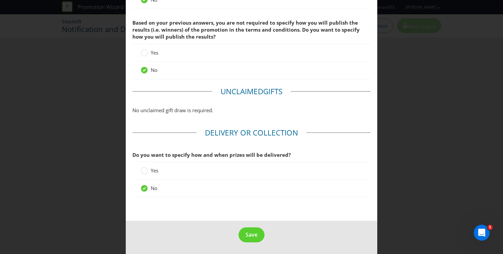
scroll to position [90, 0]
click at [248, 237] on span "Save" at bounding box center [252, 234] width 12 height 7
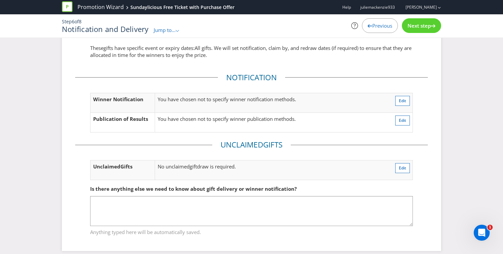
scroll to position [38, 0]
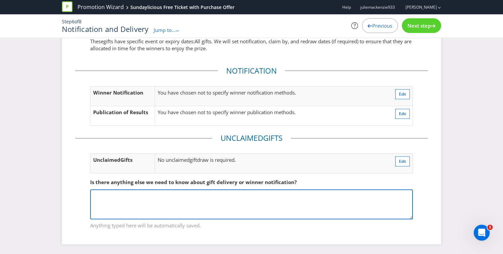
click at [132, 198] on textarea at bounding box center [251, 204] width 323 height 30
paste textarea "All customer uploads from the promo will come directly to our email inbox. We w…"
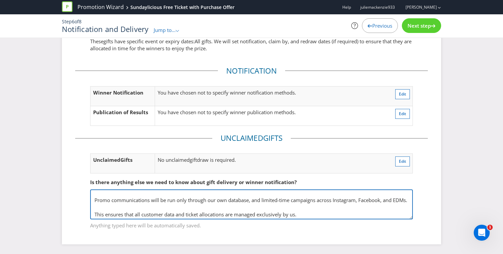
scroll to position [29, 0]
drag, startPoint x: 111, startPoint y: 203, endPoint x: 92, endPoint y: 197, distance: 20.4
click at [92, 197] on textarea "All customer uploads from the promo will come directly to our email inbox. We w…" at bounding box center [251, 204] width 323 height 30
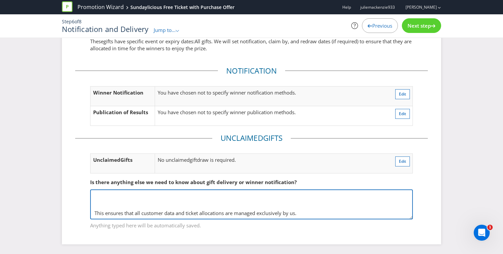
scroll to position [39, 0]
drag, startPoint x: 238, startPoint y: 201, endPoint x: 39, endPoint y: 201, distance: 199.0
click at [39, 201] on div "Event based gift s These gift s have specific event or expiry dates: All gifts …" at bounding box center [251, 130] width 503 height 247
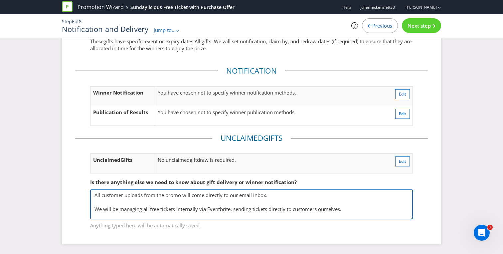
scroll to position [39, 0]
type textarea "All customer uploads from the promo will come directly to our email inbox. We w…"
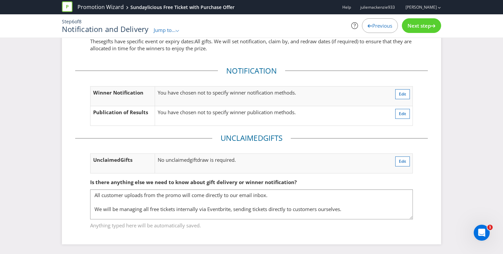
click at [425, 28] on span "Next step" at bounding box center [419, 25] width 23 height 7
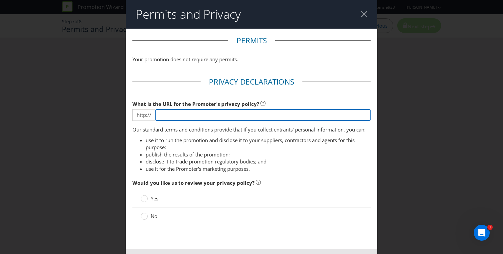
click at [192, 113] on input "text" at bounding box center [262, 115] width 215 height 12
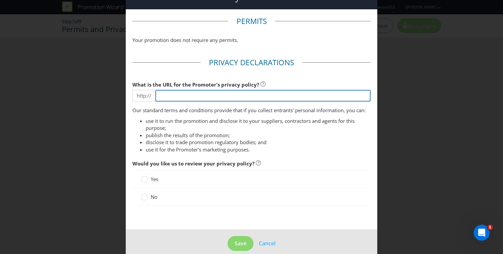
scroll to position [28, 0]
